Goal: Information Seeking & Learning: Ask a question

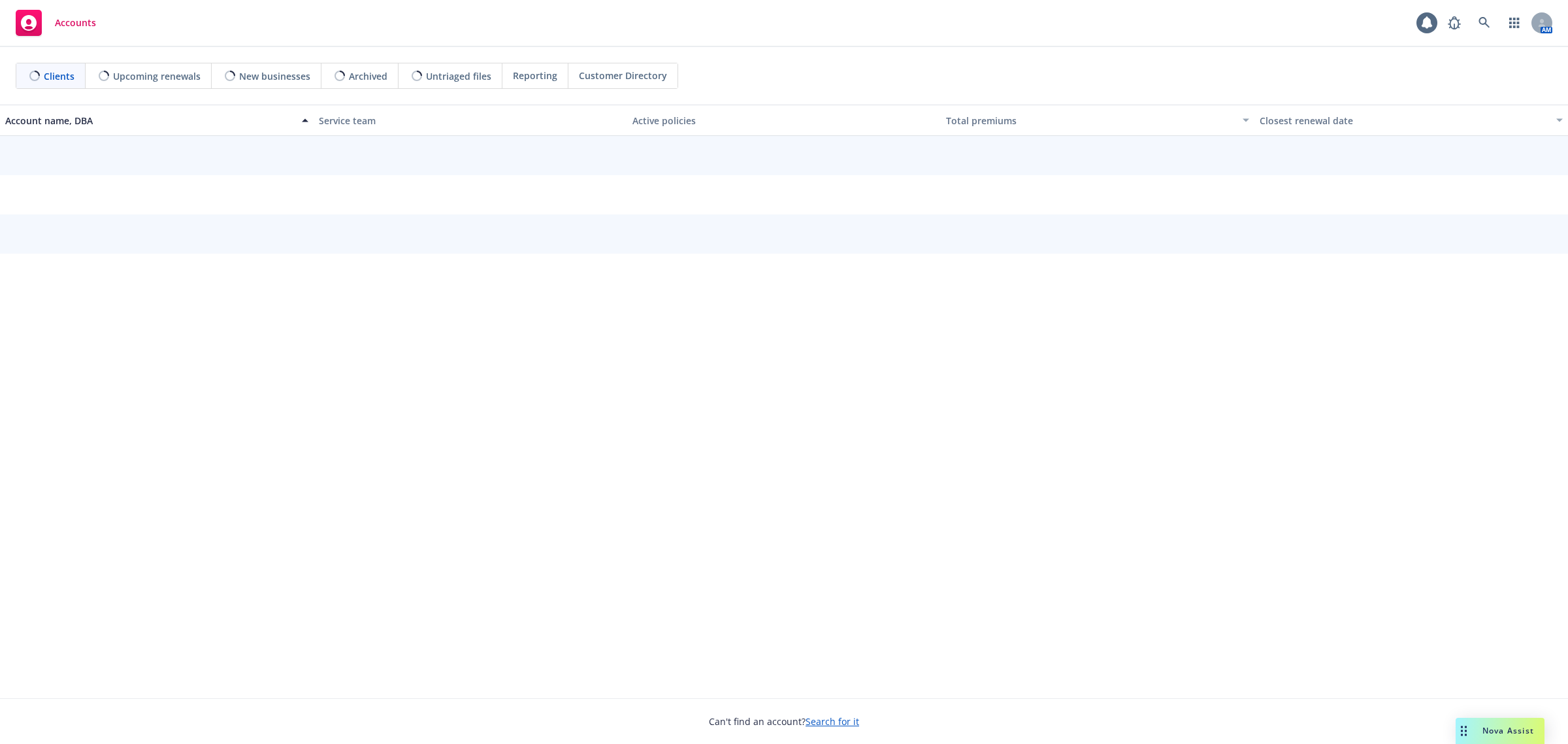
click at [1481, 20] on icon at bounding box center [1484, 22] width 11 height 11
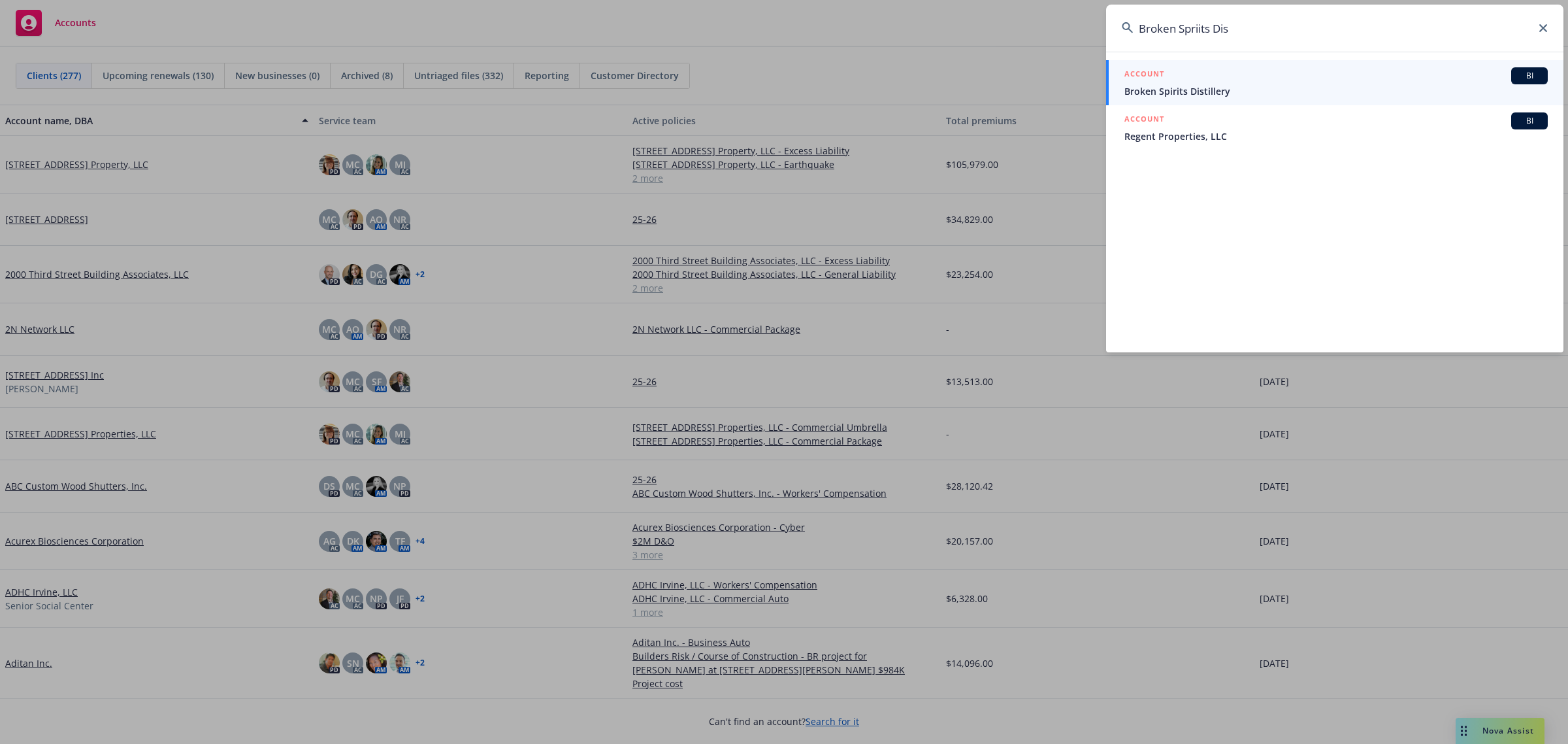
type input "Broken Spriits Dis"
click at [1193, 90] on span "Broken Spirits Distillery" at bounding box center [1336, 91] width 423 height 14
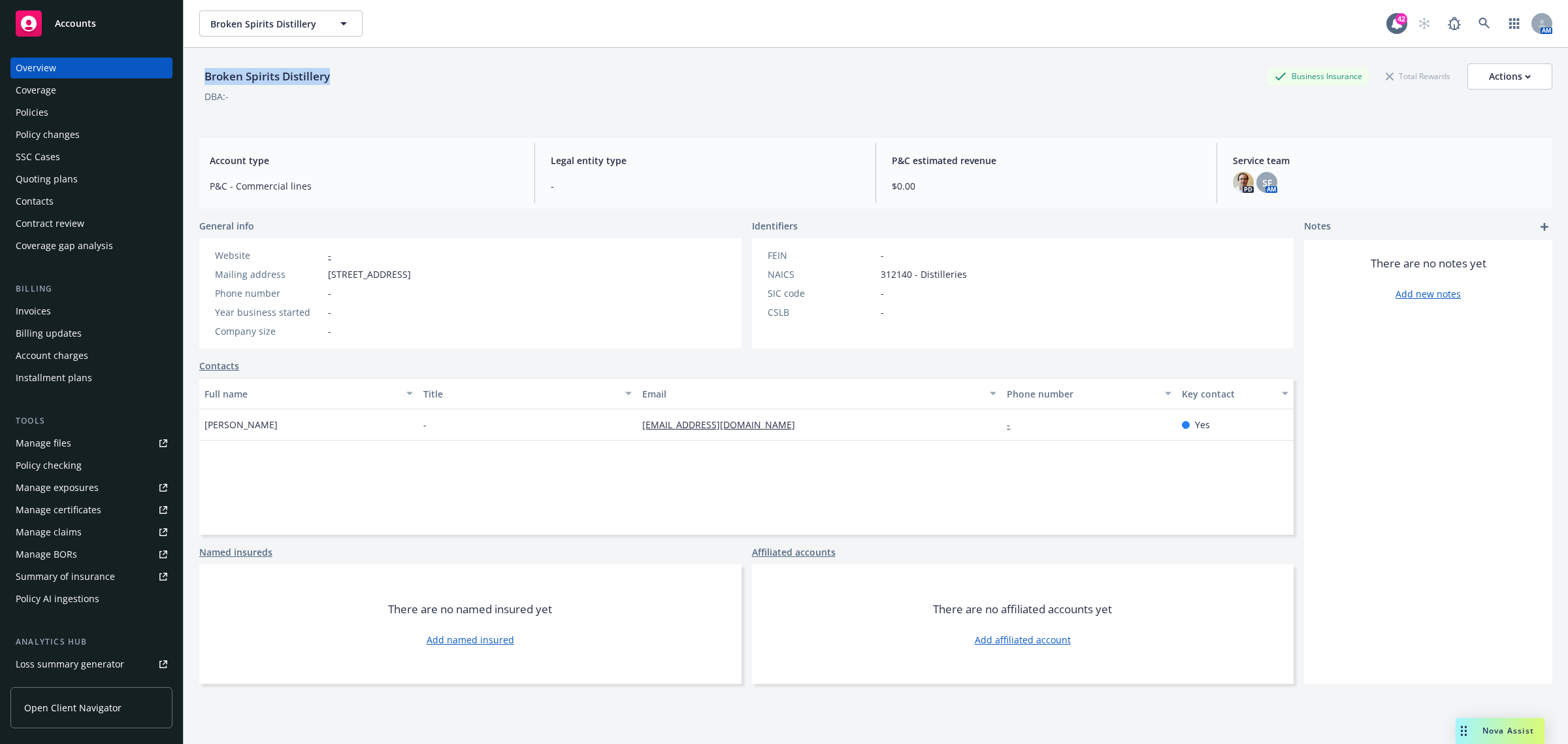
drag, startPoint x: 382, startPoint y: 76, endPoint x: 198, endPoint y: 74, distance: 184.0
click at [198, 74] on div "Broken Spirits Distillery Business Insurance Total Rewards Actions DBA: - Accou…" at bounding box center [876, 420] width 1385 height 744
copy div "Broken Spirits Distillery"
drag, startPoint x: 549, startPoint y: 273, endPoint x: 322, endPoint y: 269, distance: 227.0
click at [322, 269] on div "Website - Mailing address [STREET_ADDRESS] Phone number - Year business started…" at bounding box center [471, 293] width 542 height 110
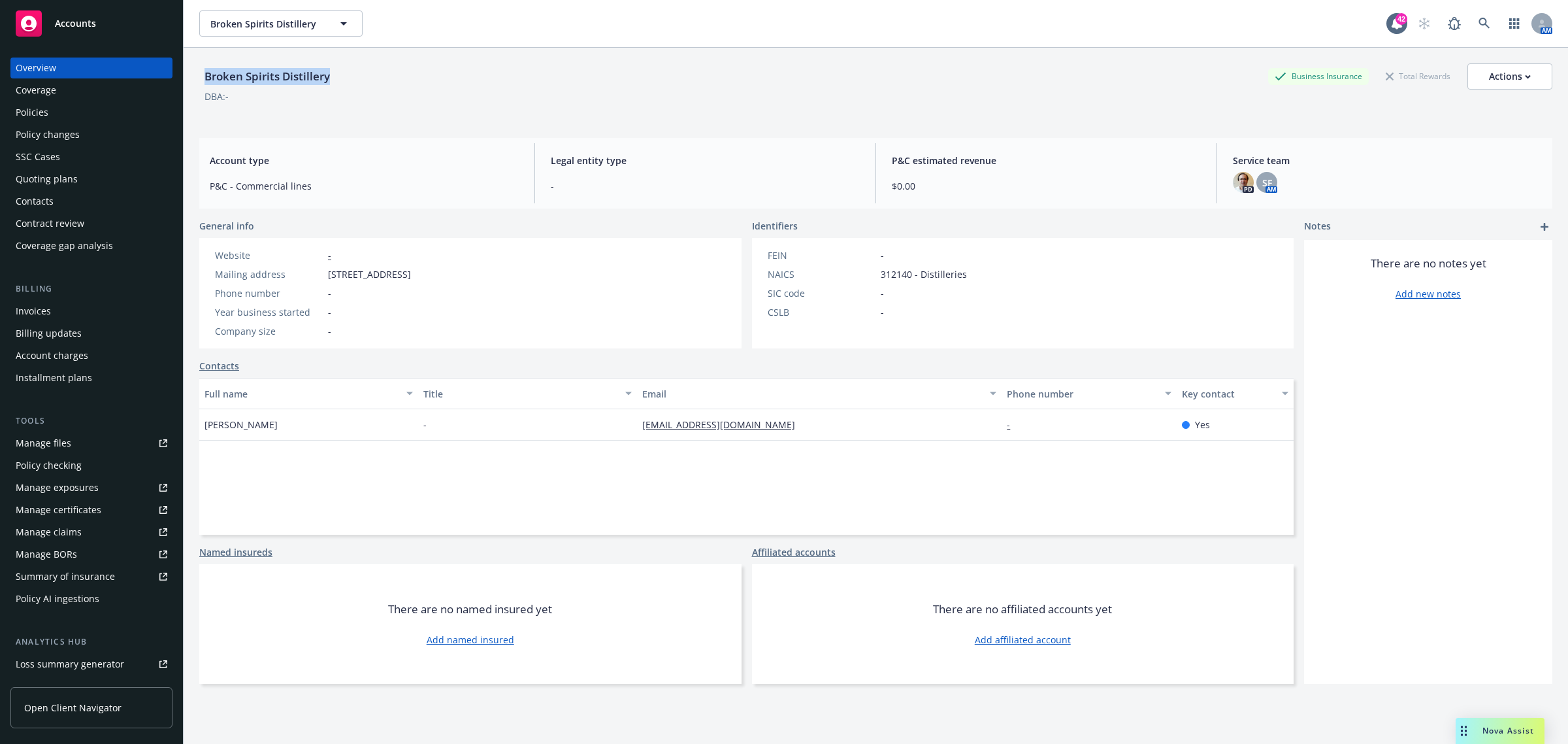
copy div "[STREET_ADDRESS]"
drag, startPoint x: 340, startPoint y: 86, endPoint x: 199, endPoint y: 85, distance: 141.0
click at [199, 85] on div "Broken Spirits Distillery Business Insurance Total Rewards Actions" at bounding box center [876, 76] width 1353 height 26
copy div "Broken Spirits Distillery"
click at [53, 124] on div "Policy changes" at bounding box center [47, 135] width 64 height 21
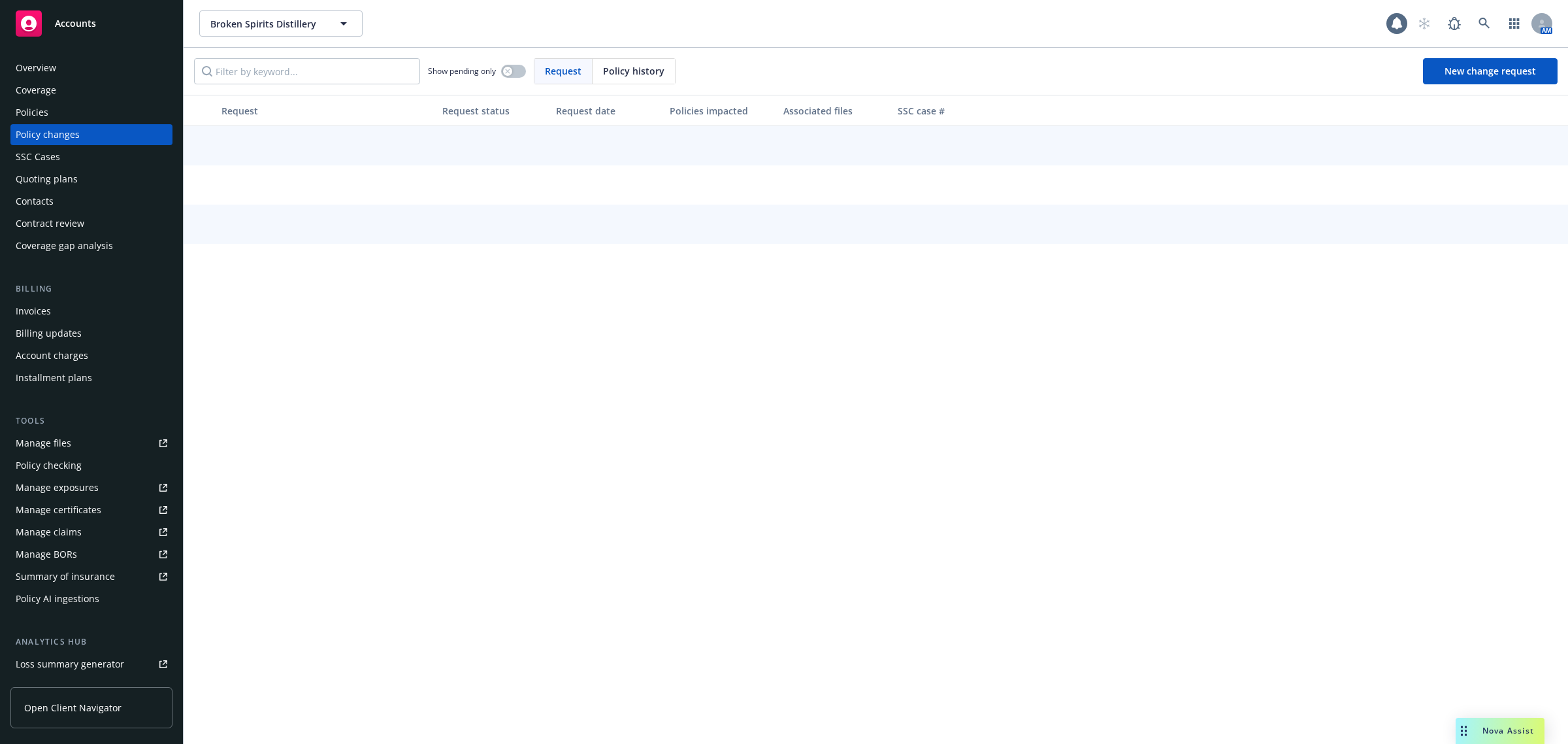
click at [51, 118] on div "Policies" at bounding box center [91, 112] width 151 height 21
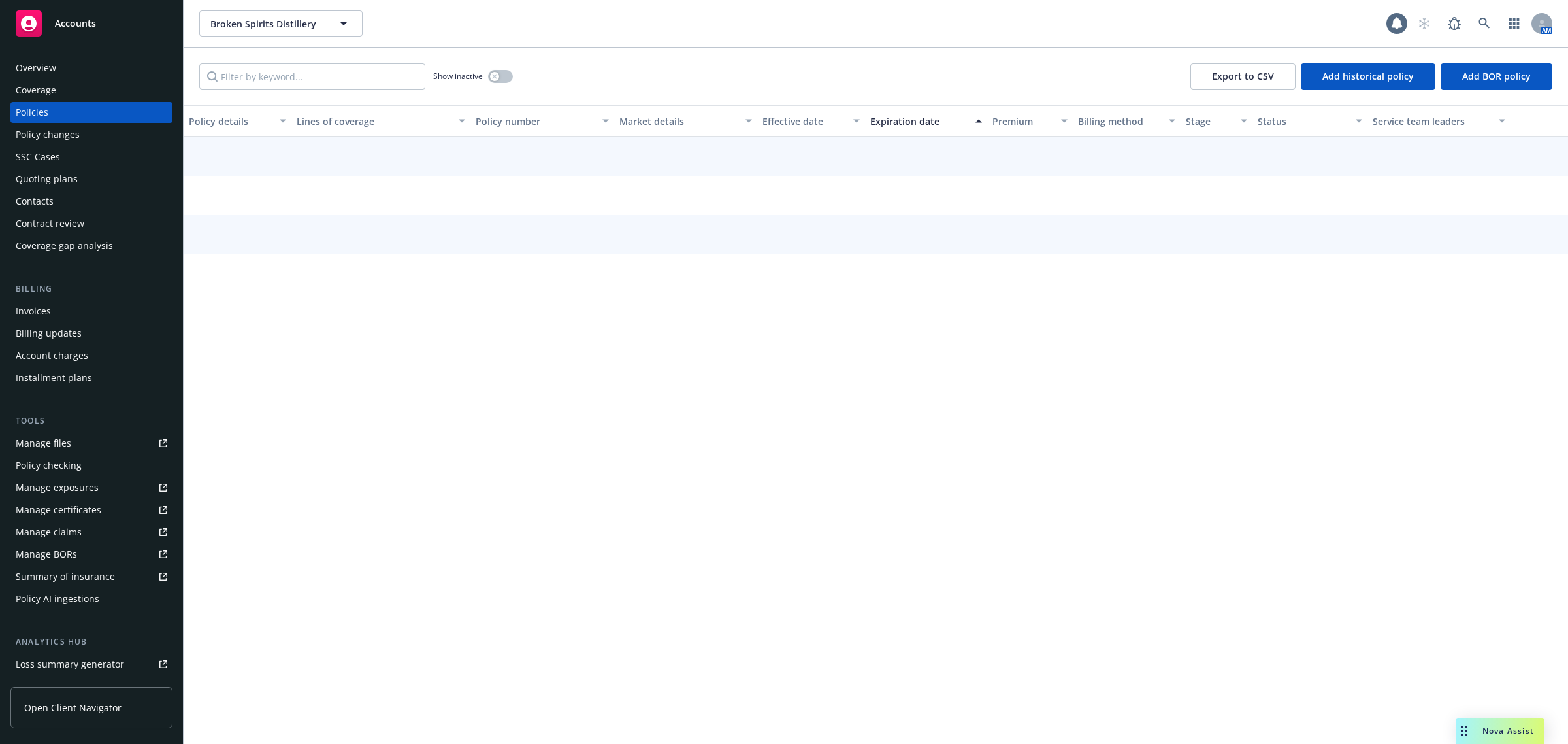
click at [54, 107] on div "Policies" at bounding box center [91, 112] width 151 height 21
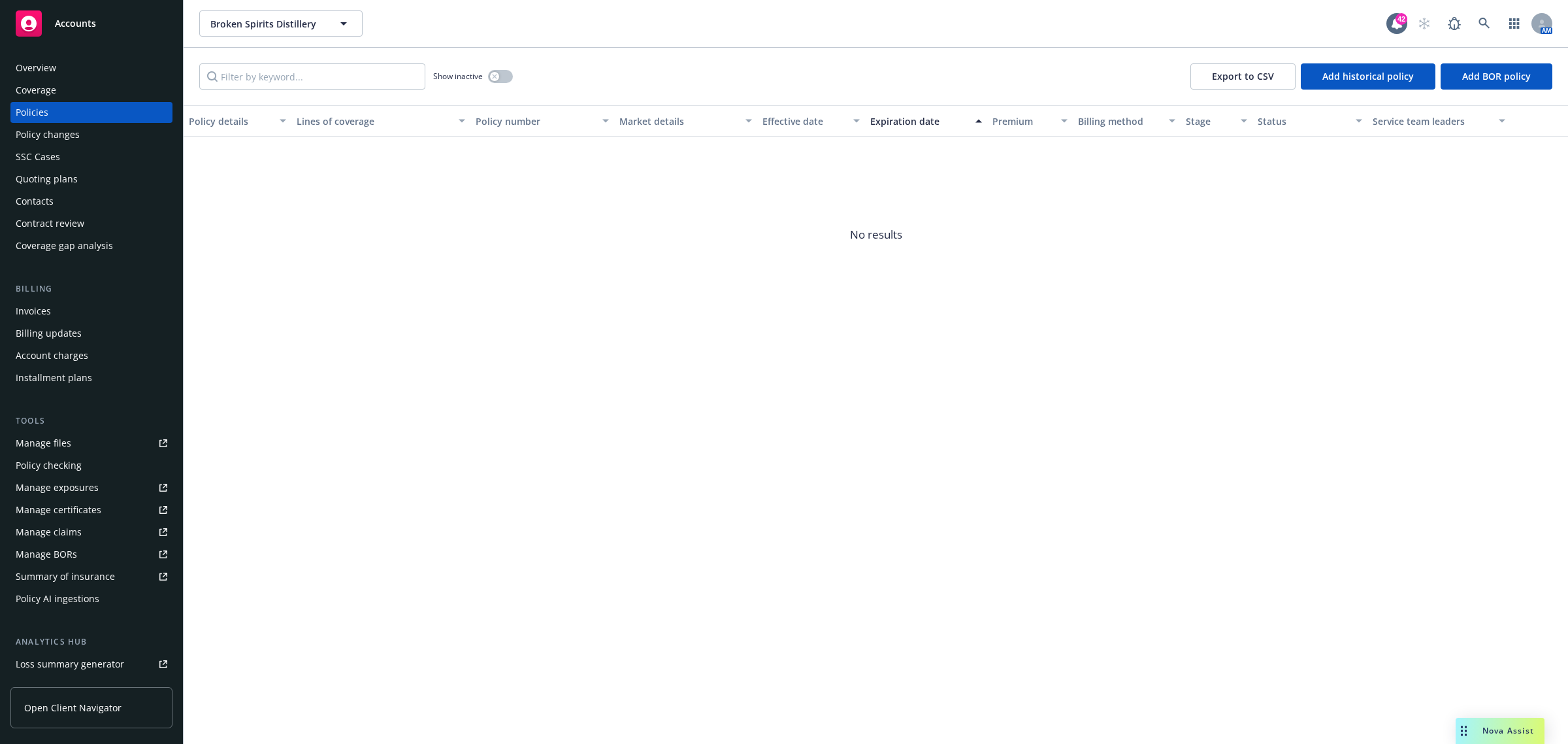
click at [498, 84] on div "Show inactive" at bounding box center [473, 76] width 80 height 26
click at [500, 78] on button "button" at bounding box center [500, 76] width 25 height 13
click at [82, 66] on div "Overview" at bounding box center [91, 68] width 151 height 21
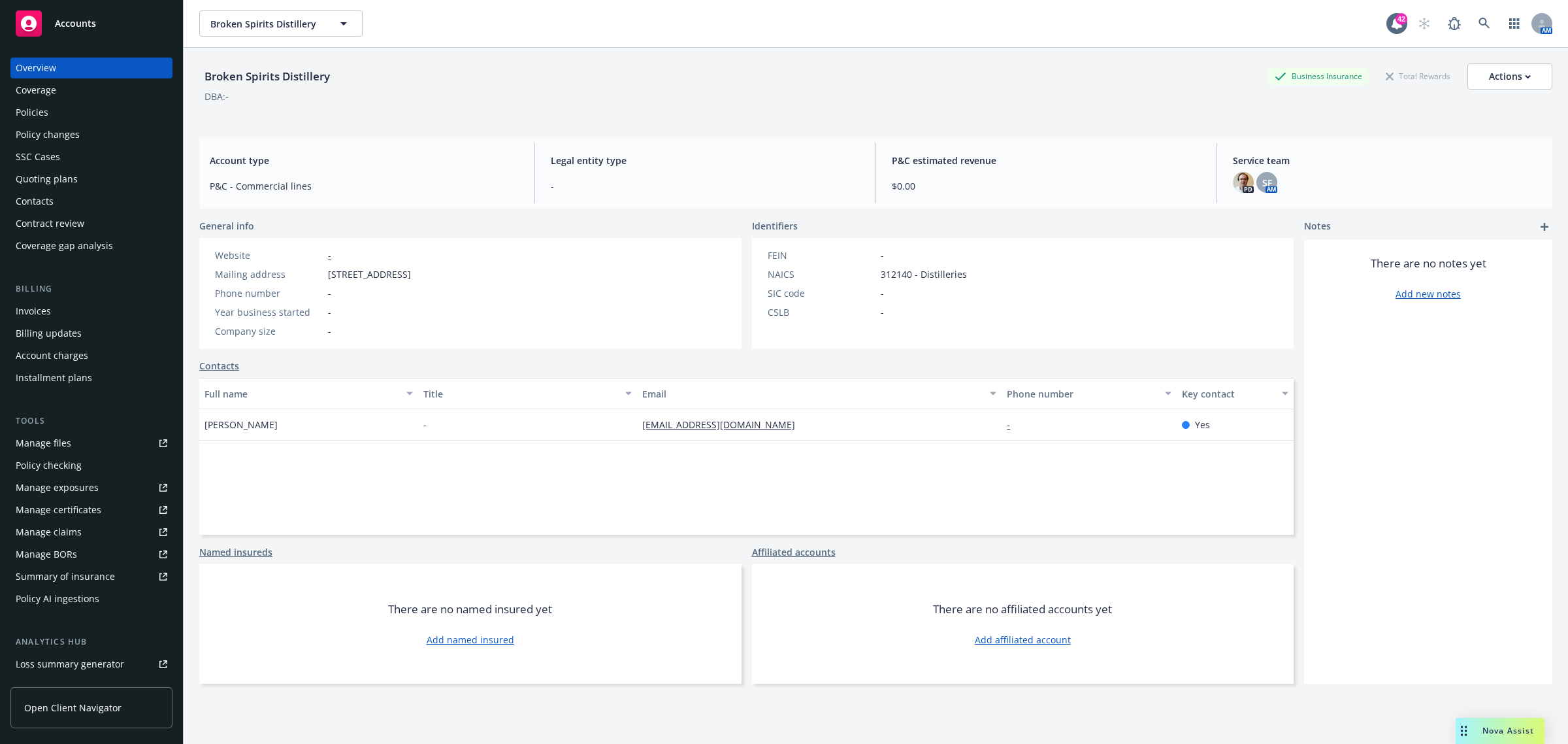
click at [1477, 739] on div "Nova Assist" at bounding box center [1500, 730] width 89 height 26
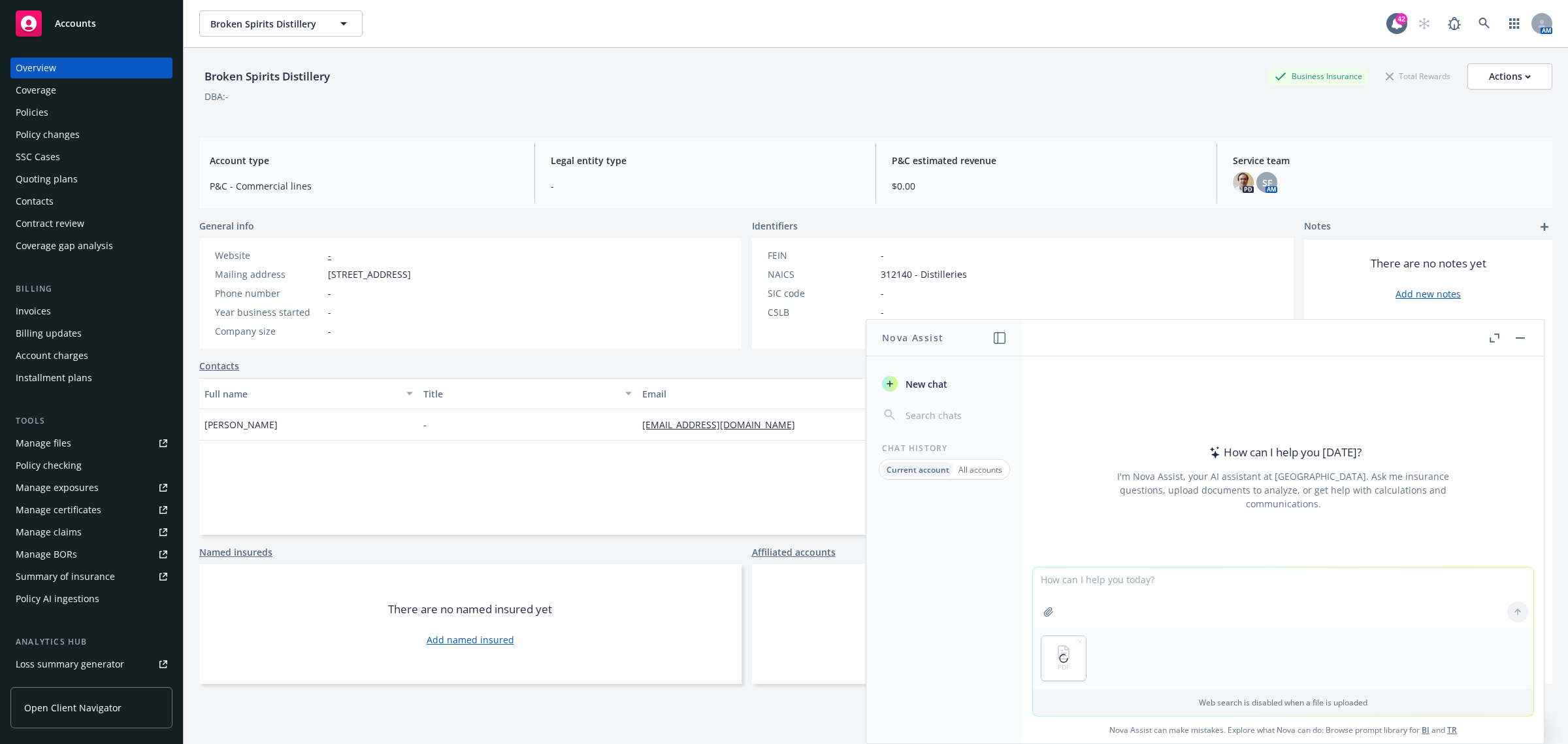
click at [1058, 583] on div "How can I help you [DATE]? I'm Nova Assist, your AI assistant at Newfront. Ask …" at bounding box center [1283, 550] width 521 height 387
click at [1057, 583] on textarea at bounding box center [1283, 597] width 500 height 60
click at [1351, 596] on textarea "is there an extra cost for terrorism coverage in this quote" at bounding box center [1283, 597] width 500 height 62
type textarea "is there an extra cost for terrorism coverage in this quote"
click at [1514, 609] on icon at bounding box center [1518, 612] width 9 height 9
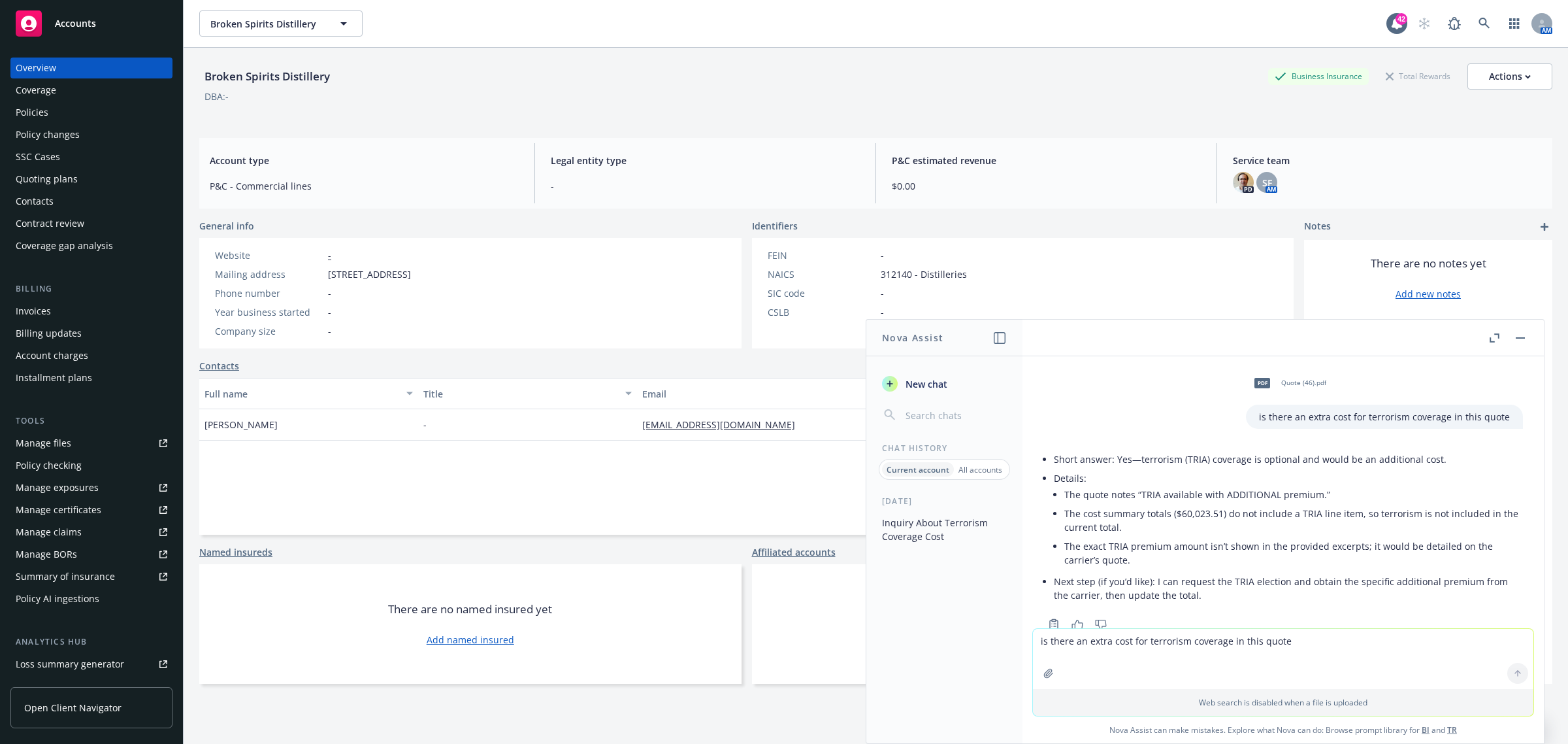
scroll to position [37, 0]
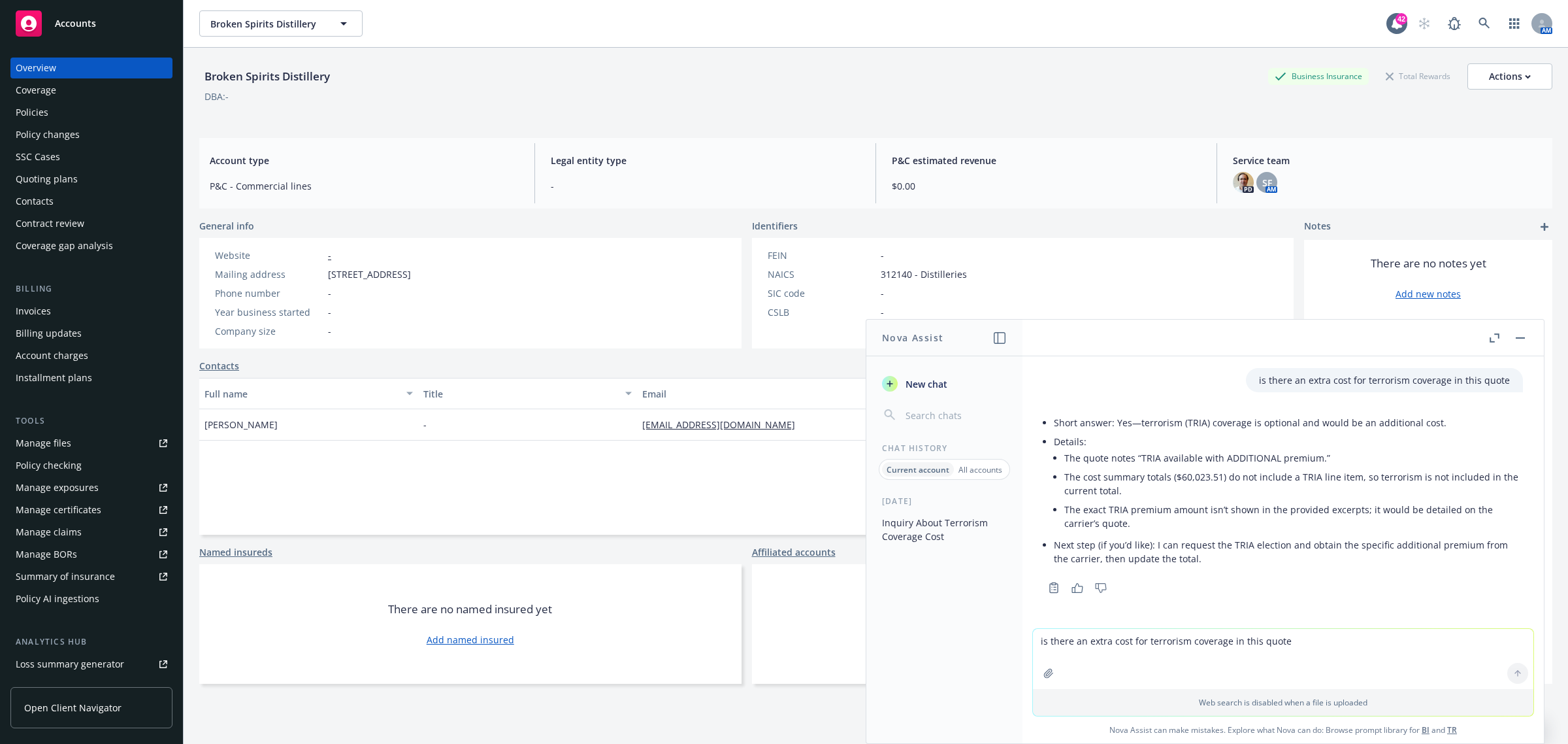
click at [1116, 650] on textarea "is there an extra cost for terrorism coverage in this quote" at bounding box center [1283, 659] width 500 height 60
type textarea "g"
type textarea "please give the information needed for CA SL2 for hartford declination boxes"
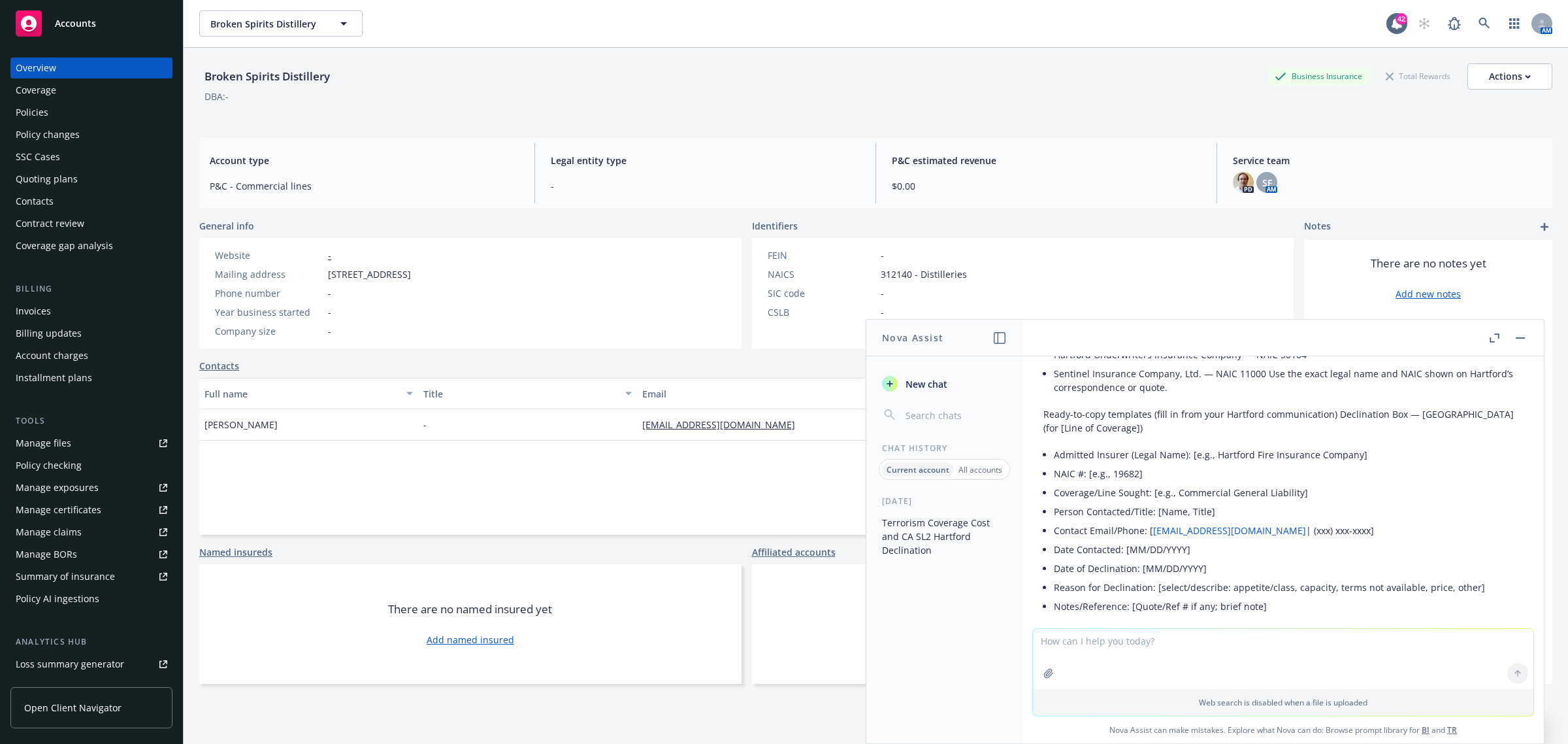
scroll to position [700, 0]
drag, startPoint x: 1212, startPoint y: 443, endPoint x: 1353, endPoint y: 438, distance: 141.1
click at [1353, 446] on li "Admitted Insurer (Legal Name): [e.g., Hartford Fire Insurance Company]" at bounding box center [1289, 455] width 469 height 19
copy li "Hartford Fire Insurance Company"
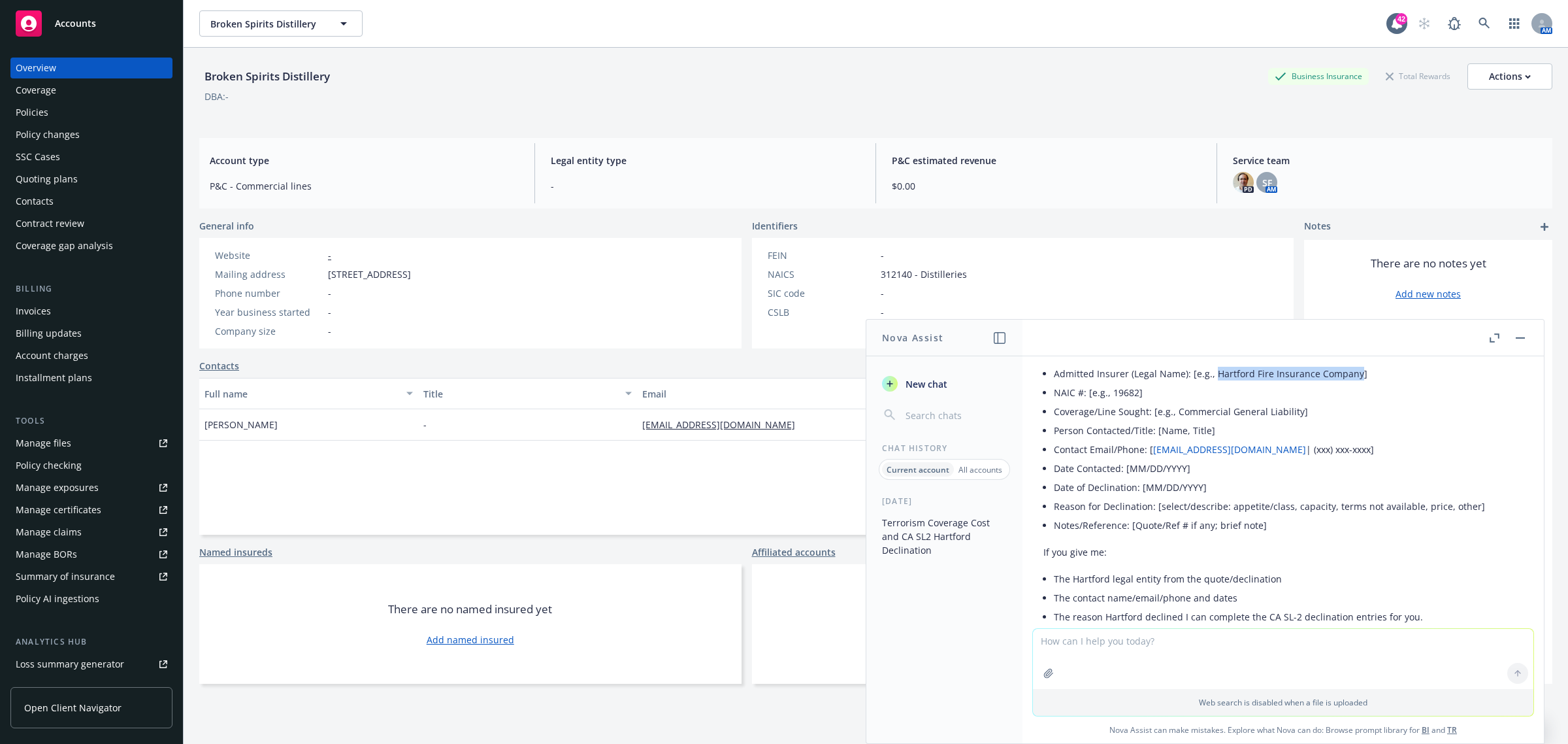
scroll to position [863, 0]
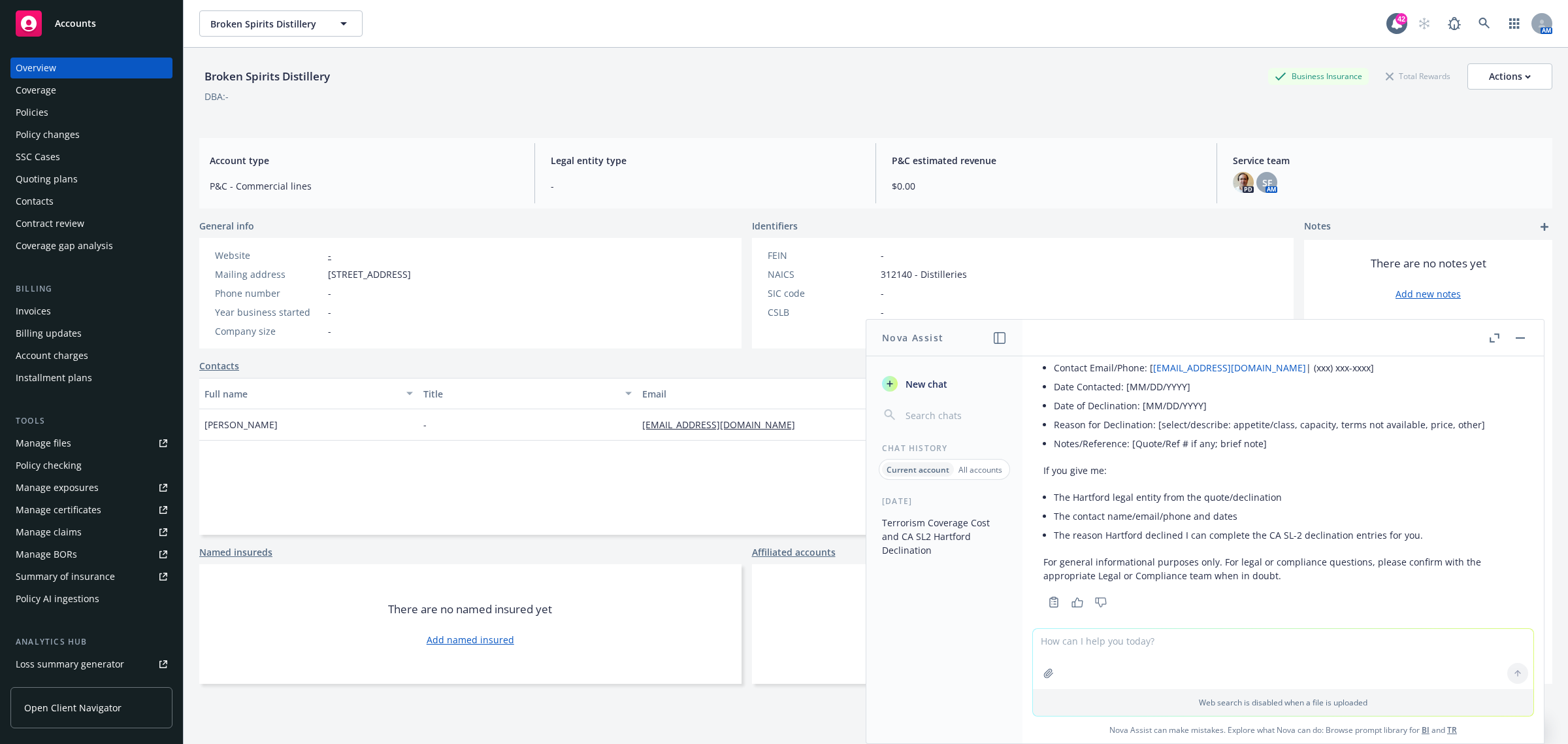
click at [1088, 645] on textarea at bounding box center [1283, 659] width 500 height 60
type textarea "what is guard insurance full name for a CA SL2"
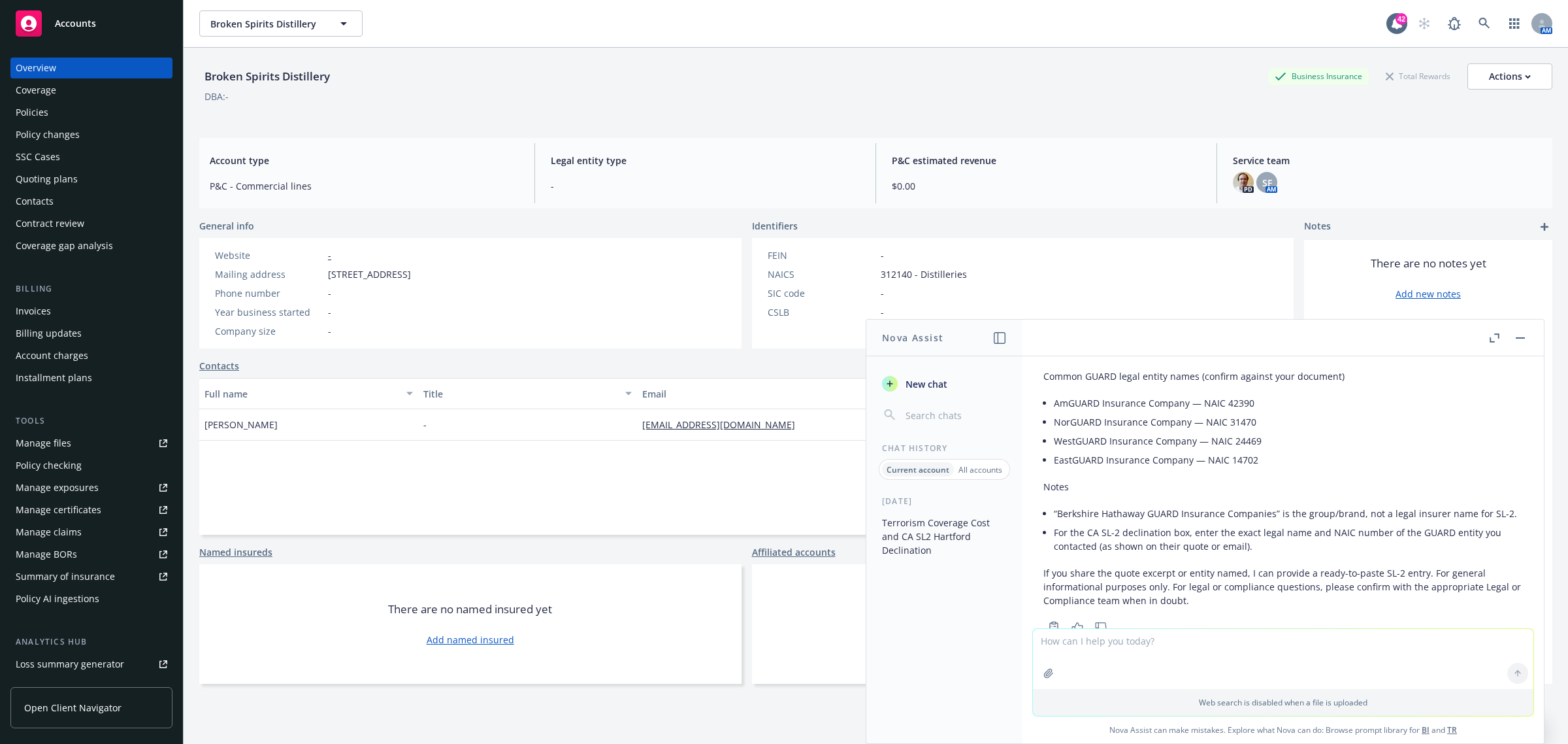
scroll to position [1242, 0]
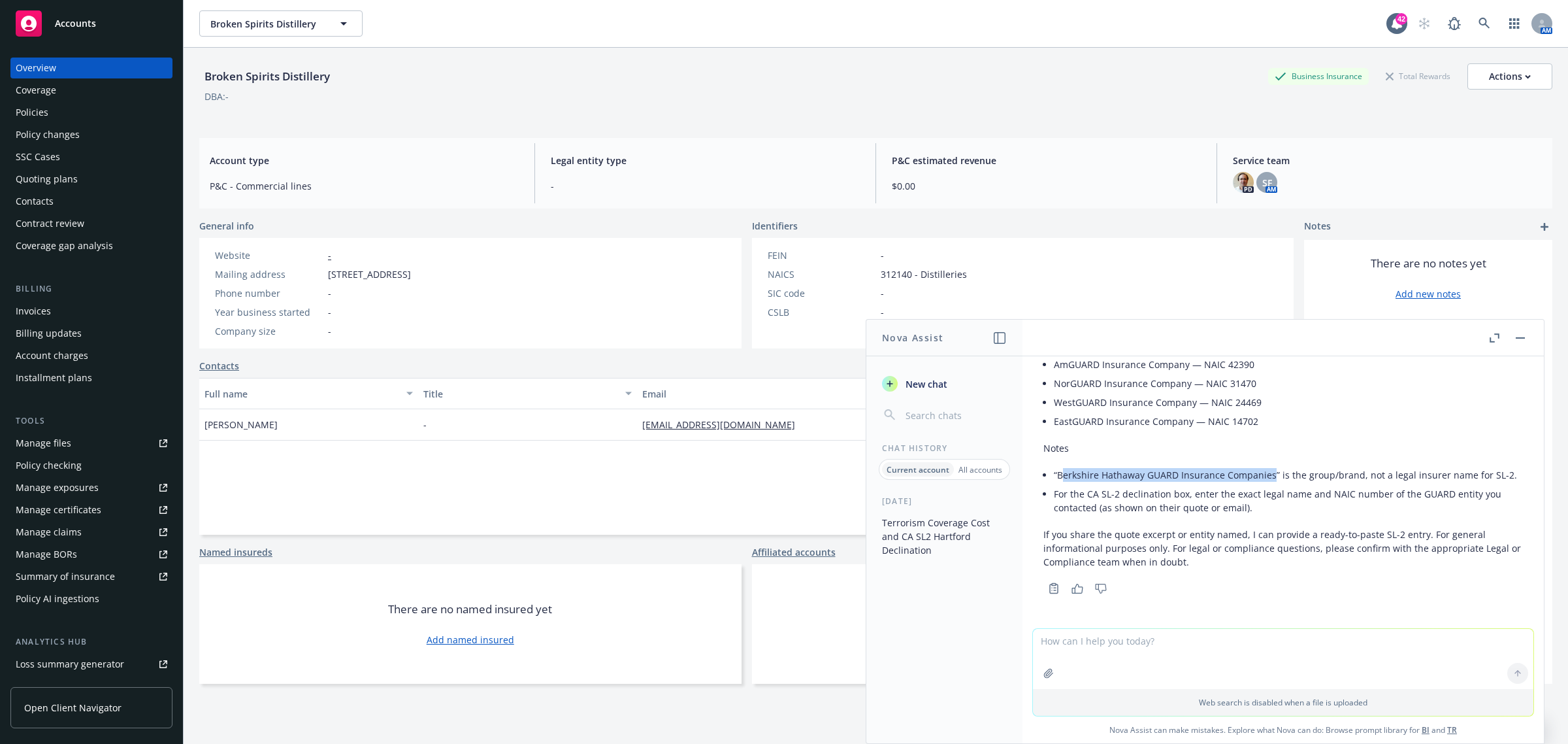
drag, startPoint x: 1060, startPoint y: 459, endPoint x: 1269, endPoint y: 467, distance: 209.2
click at [1269, 467] on li "“Berkshire Hathaway GUARD Insurance Companies” is the group/brand, not a legal …" at bounding box center [1289, 475] width 469 height 19
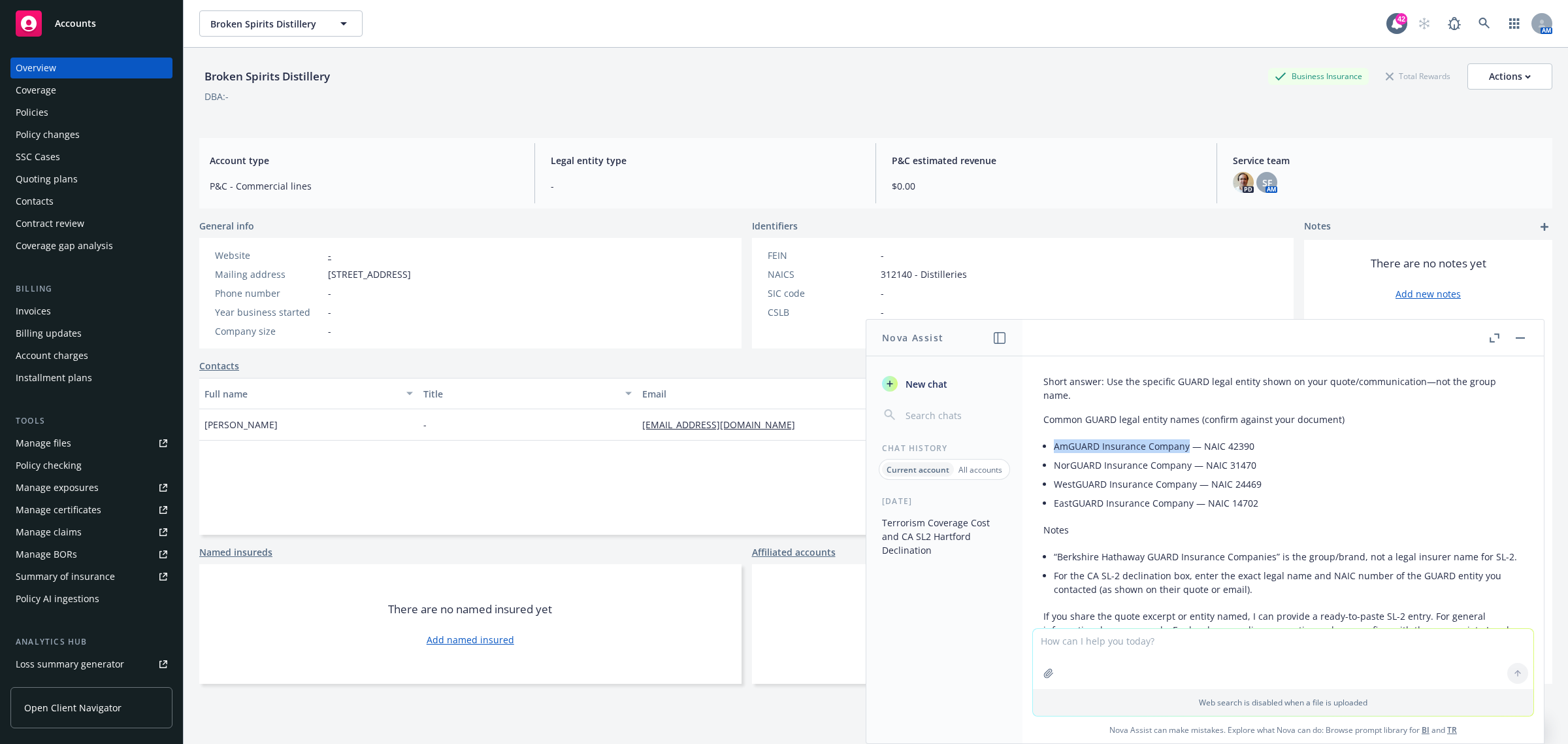
drag, startPoint x: 1056, startPoint y: 426, endPoint x: 1186, endPoint y: 439, distance: 130.6
click at [1186, 439] on li "AmGUARD Insurance Company — NAIC 42390" at bounding box center [1289, 446] width 469 height 19
copy li "AmGUARD Insurance Company"
drag, startPoint x: 1250, startPoint y: 425, endPoint x: 1227, endPoint y: 432, distance: 24.0
click at [1227, 436] on li "AmGUARD Insurance Company — NAIC 42390" at bounding box center [1289, 446] width 469 height 19
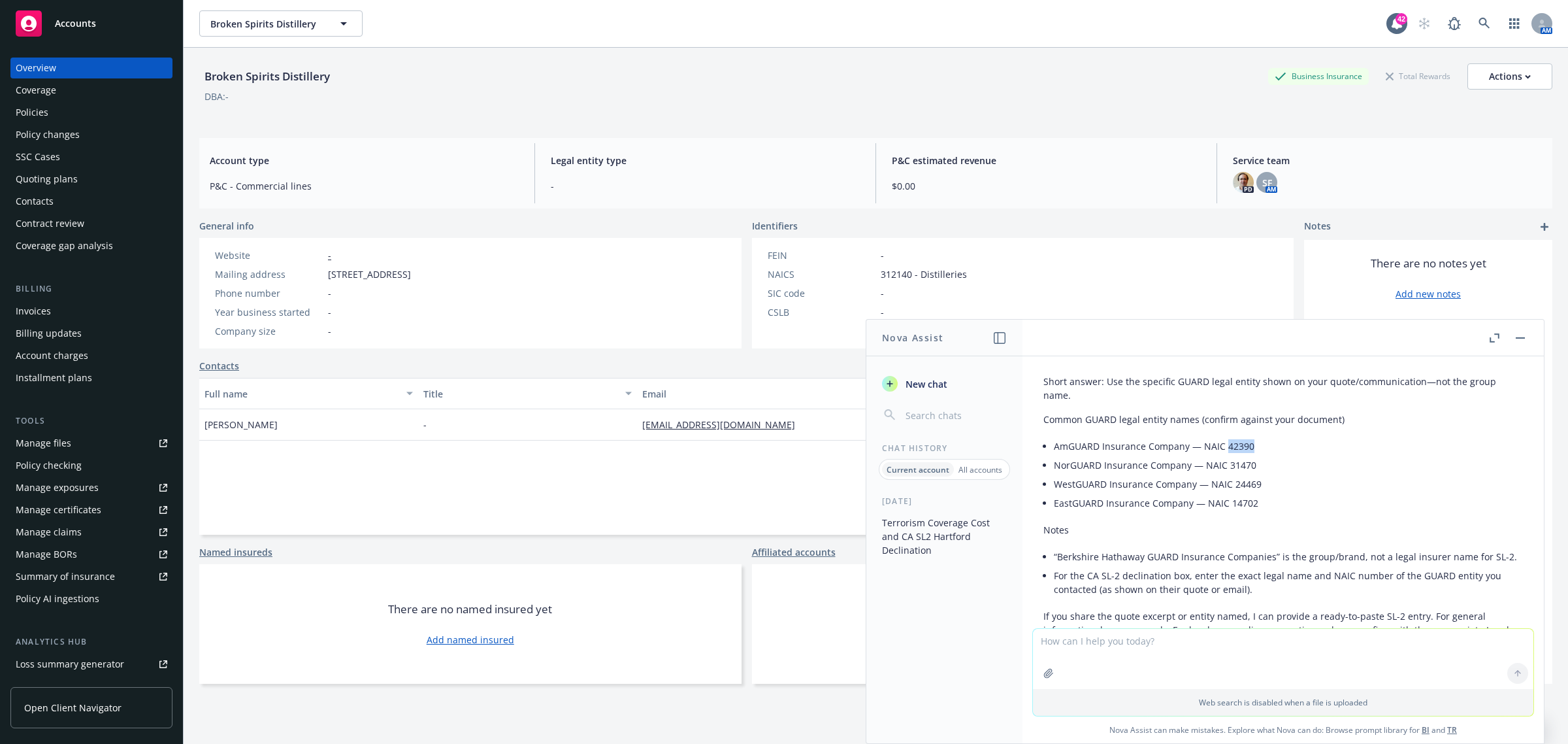
copy li "42390"
click at [1147, 647] on textarea at bounding box center [1283, 659] width 500 height 60
paste textarea "Hartford Fire Insurance Company"
type textarea "what is Hartford Fire Insurance Company NAIC ID"
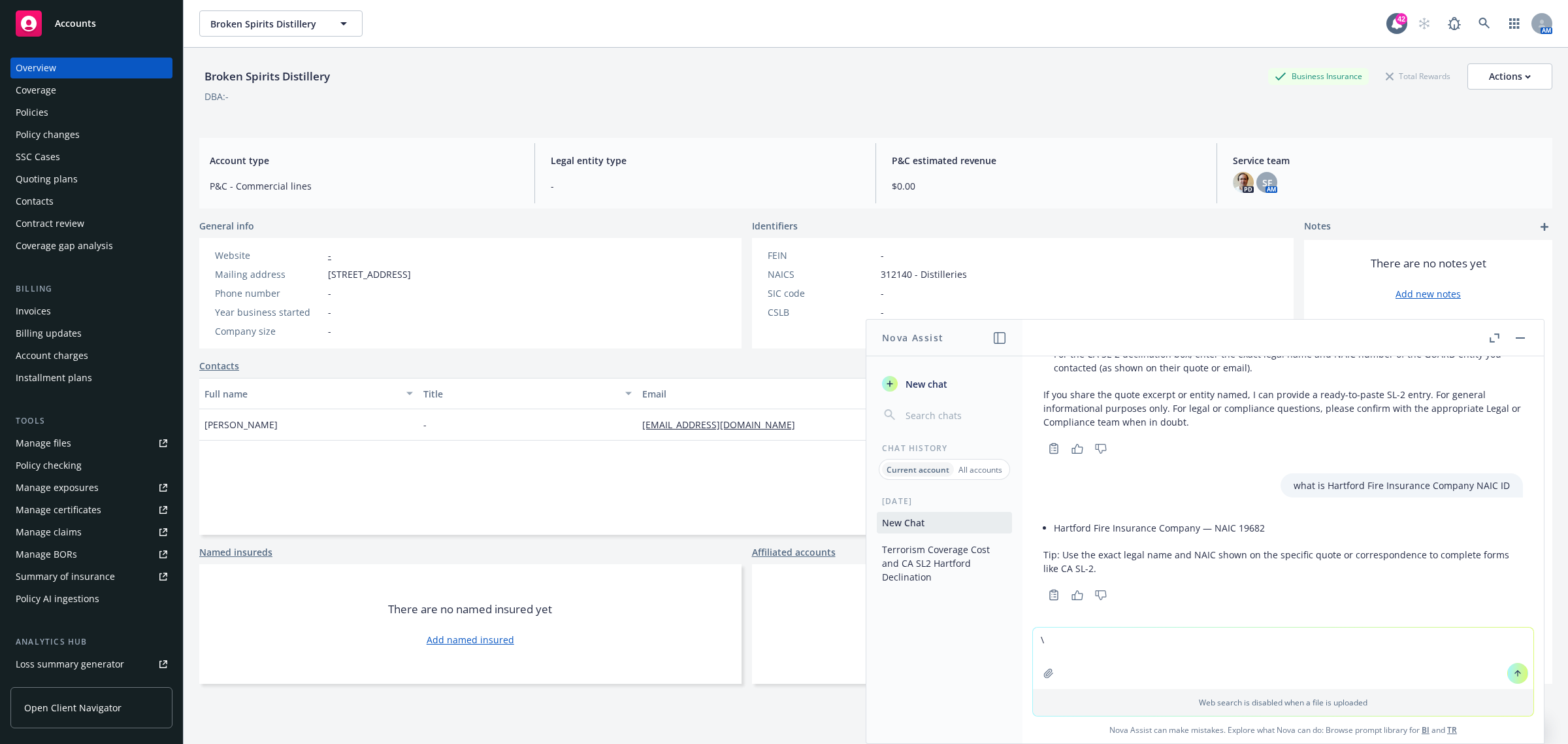
scroll to position [1389, 0]
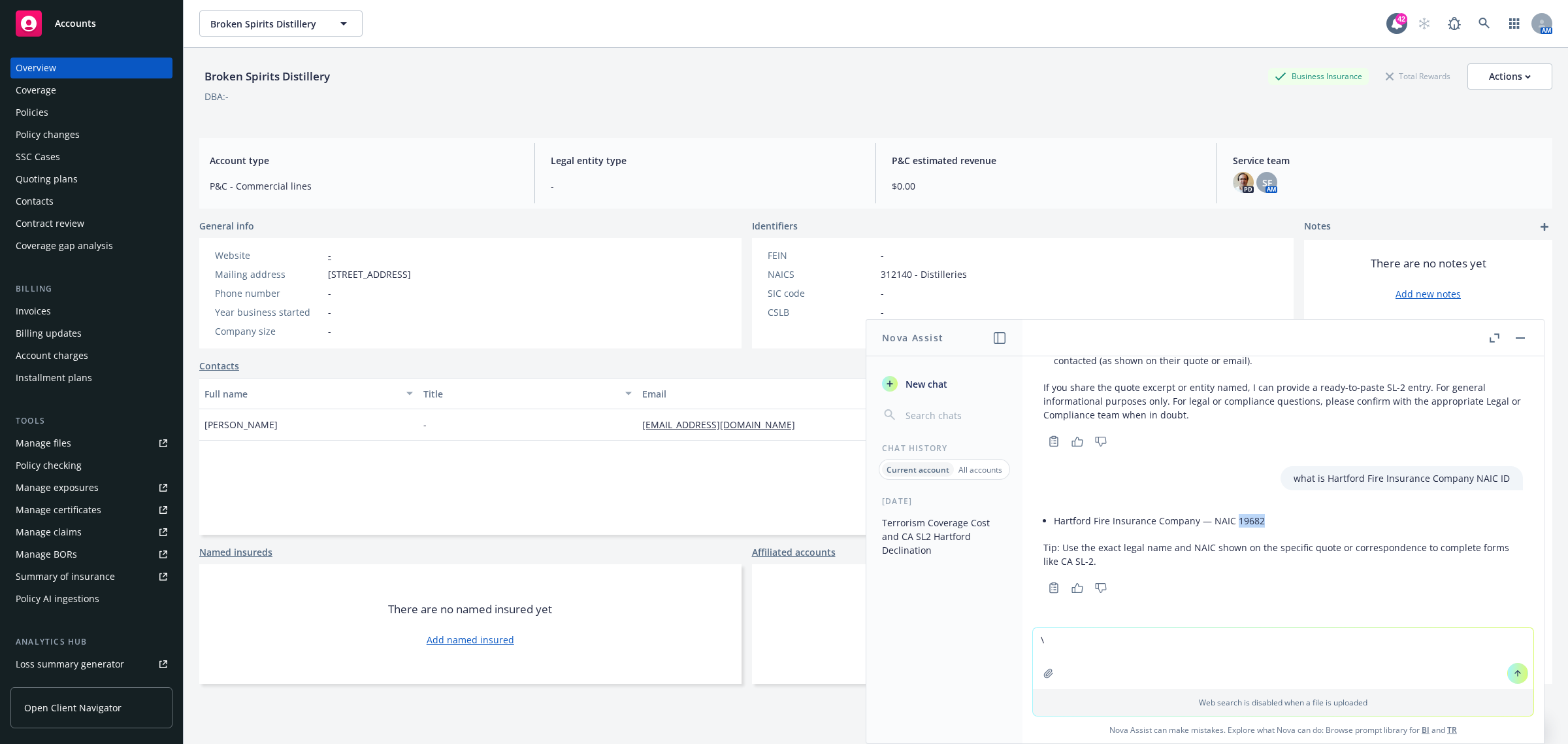
drag, startPoint x: 1265, startPoint y: 518, endPoint x: 1235, endPoint y: 523, distance: 30.4
click at [1235, 523] on li "Hartford Fire Insurance Company — NAIC 19682" at bounding box center [1289, 521] width 469 height 19
copy li "19682"
click at [1104, 638] on textarea "\" at bounding box center [1283, 658] width 500 height 62
drag, startPoint x: 1104, startPoint y: 638, endPoint x: 863, endPoint y: 641, distance: 241.0
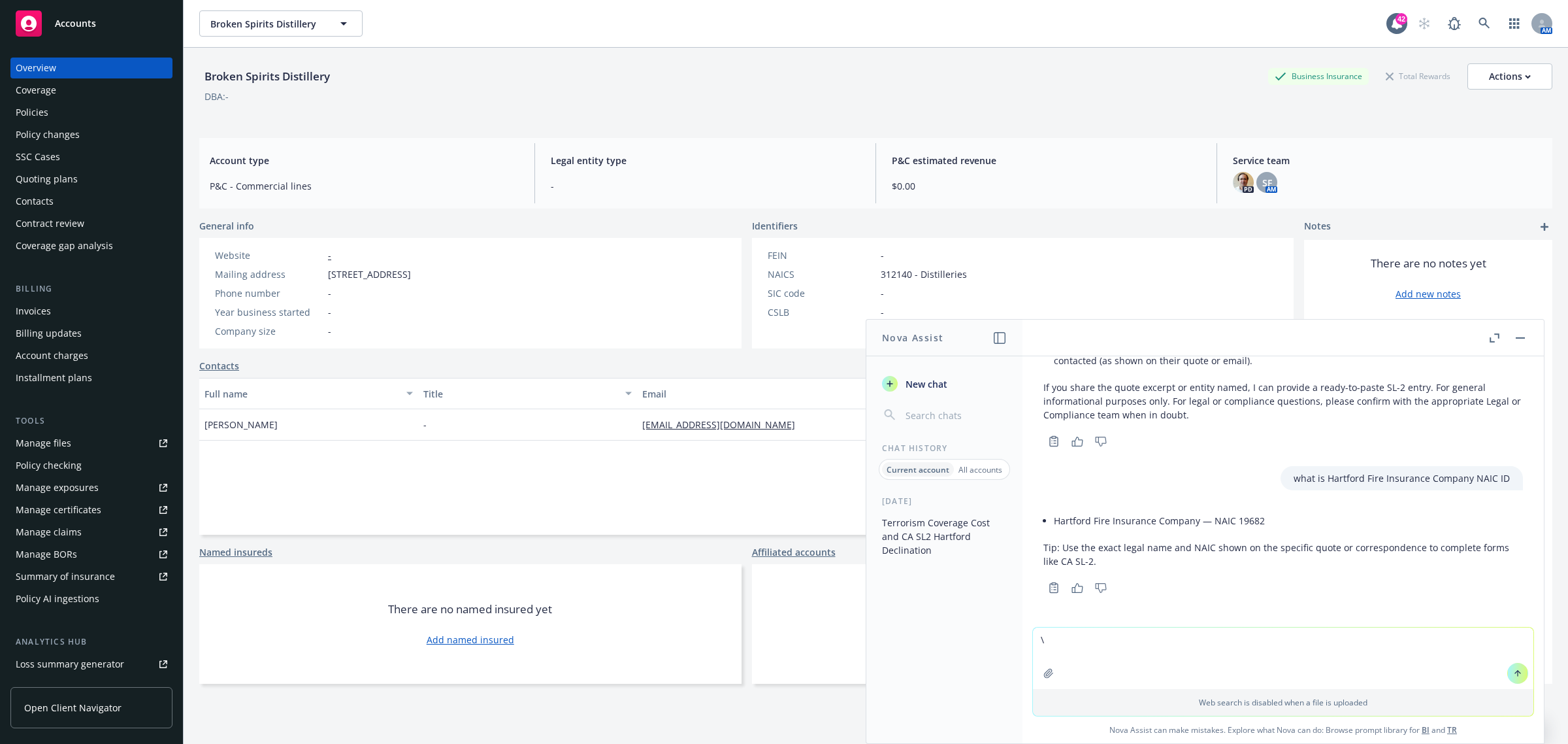
click at [1022, 643] on div "Nova Assist New chat Chat History Current account All accounts [DATE] Terrorism…" at bounding box center [1283, 532] width 523 height 425
type textarea "what is GL coverage code"
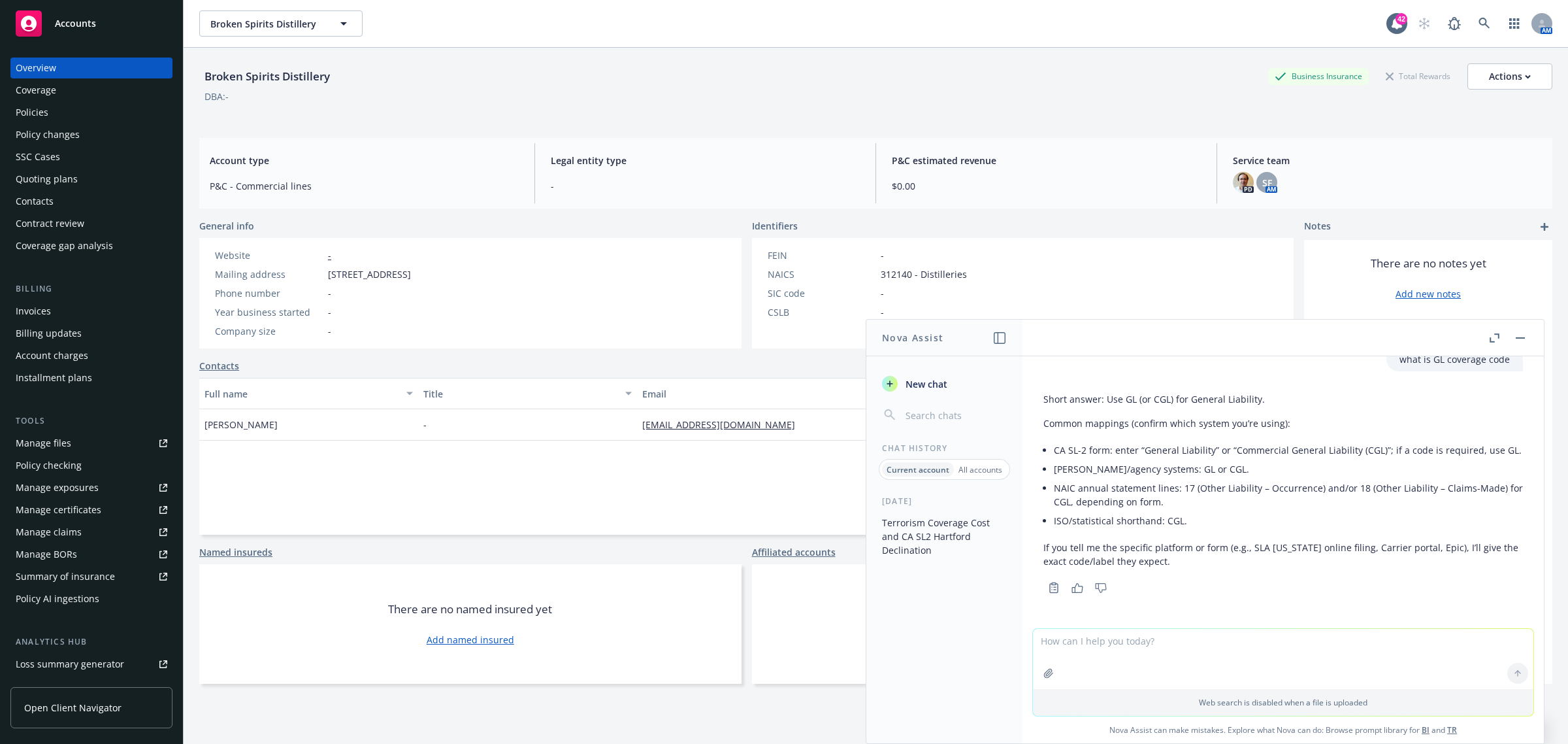
scroll to position [1667, 0]
drag, startPoint x: 366, startPoint y: 72, endPoint x: 206, endPoint y: 77, distance: 160.1
click at [206, 77] on div "Broken Spirits Distillery Business Insurance Total Rewards Actions" at bounding box center [876, 76] width 1353 height 26
copy div "Broken Spirits Distillery"
